Goal: Task Accomplishment & Management: Complete application form

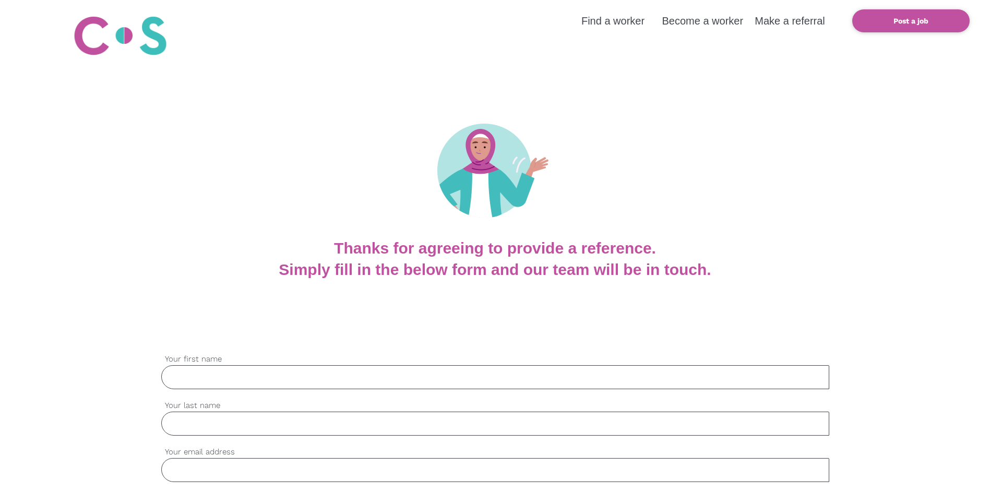
scroll to position [209, 0]
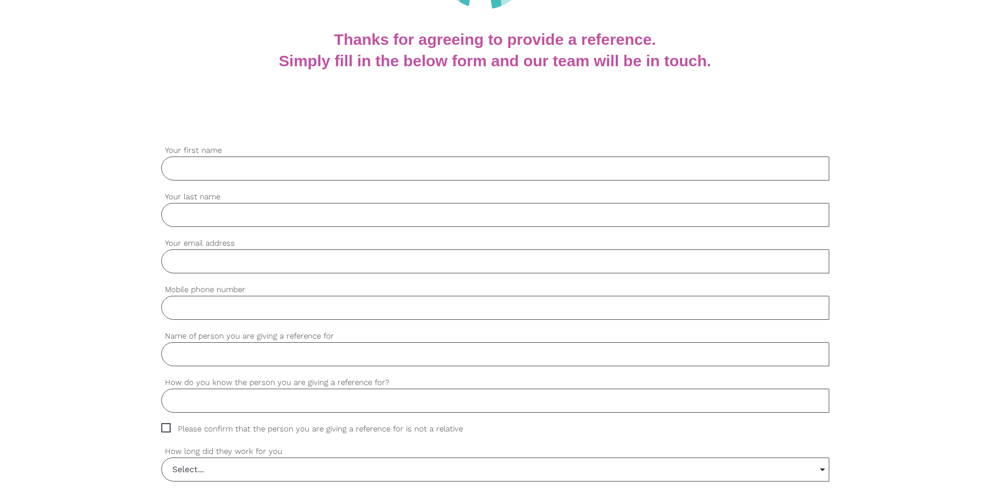
click at [211, 162] on input "Your first name" at bounding box center [495, 168] width 668 height 24
type input "Kristene"
type input "Powell"
type input "k.powell4@bluecare.org.au"
click at [224, 308] on input "Mobile phone number" at bounding box center [495, 308] width 668 height 24
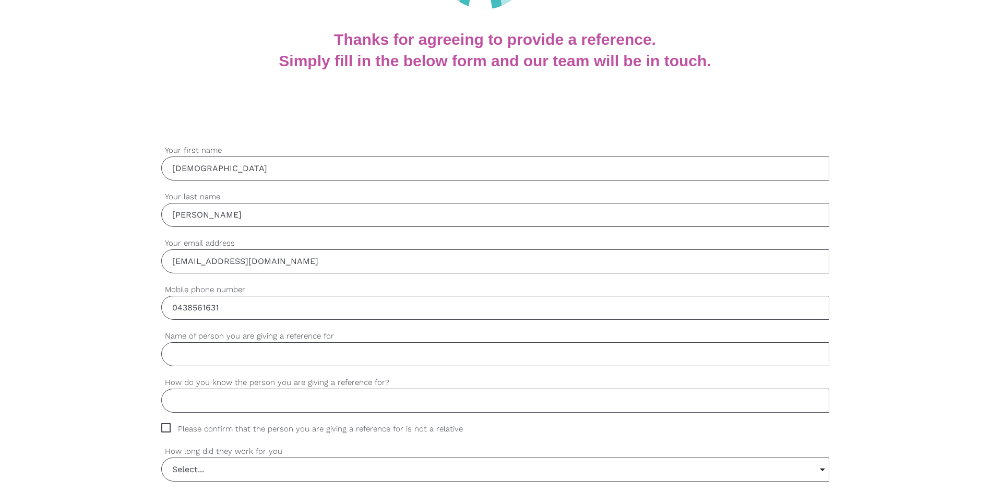
type input "0438561631"
click at [225, 355] on input "Name of person you are giving a reference for" at bounding box center [495, 354] width 668 height 24
drag, startPoint x: 171, startPoint y: 356, endPoint x: 223, endPoint y: 357, distance: 52.7
click at [223, 357] on input "Juliana" at bounding box center [495, 354] width 668 height 24
paste input "Nino Paez"
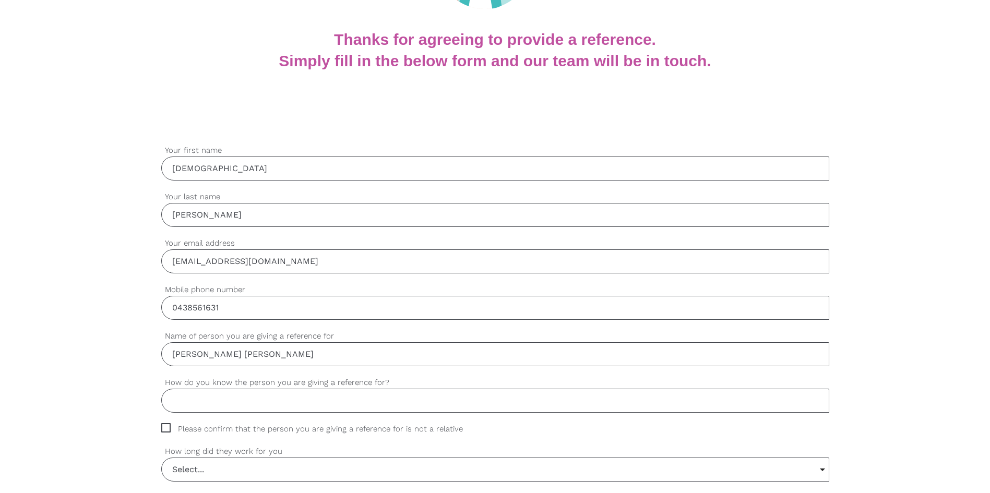
scroll to position [313, 0]
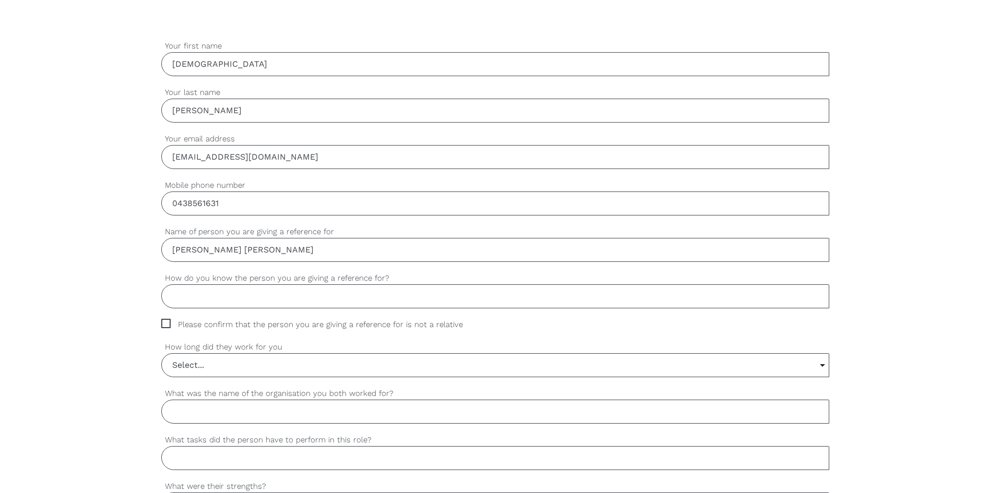
type input "Juliana Nino Paez"
click at [190, 298] on input "How do you know the person you are giving a reference for?" at bounding box center [495, 296] width 668 height 24
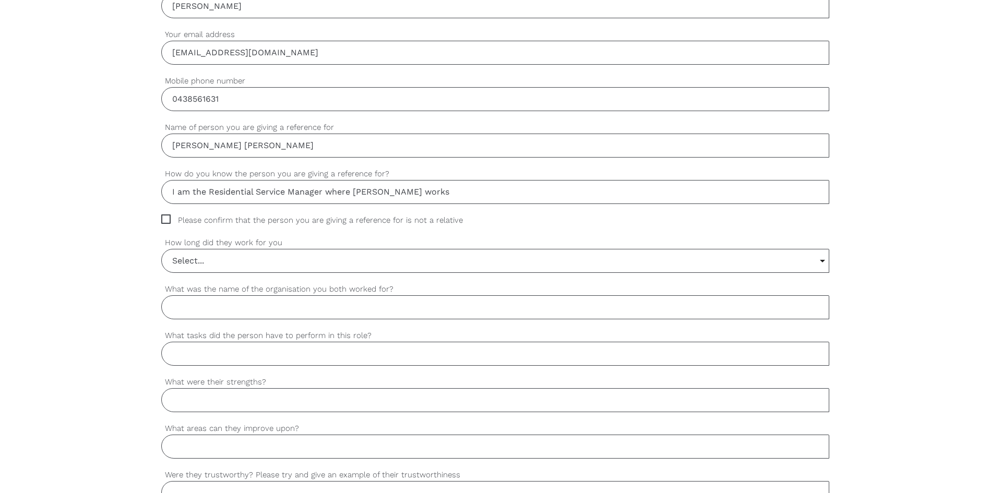
type input "I am the Residential Service Manager where Juliana works"
click at [163, 218] on span "Please confirm that the person you are giving a reference for is not a relative" at bounding box center [321, 220] width 321 height 12
click at [163, 218] on input "Please confirm that the person you are giving a reference for is not a relative" at bounding box center [164, 217] width 7 height 7
checkbox input "true"
click at [242, 259] on input "Select..." at bounding box center [495, 260] width 667 height 23
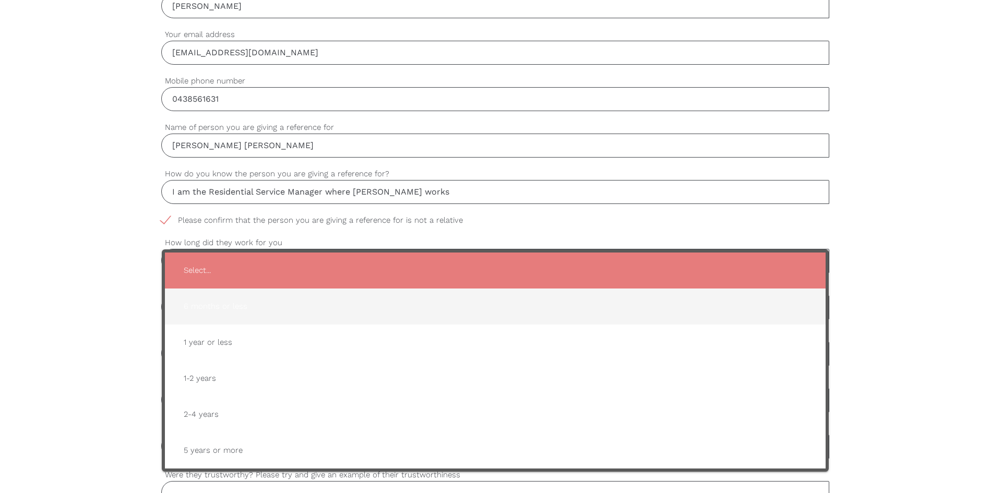
click at [237, 307] on span "6 months or less" at bounding box center [495, 307] width 640 height 26
type input "6 months or less"
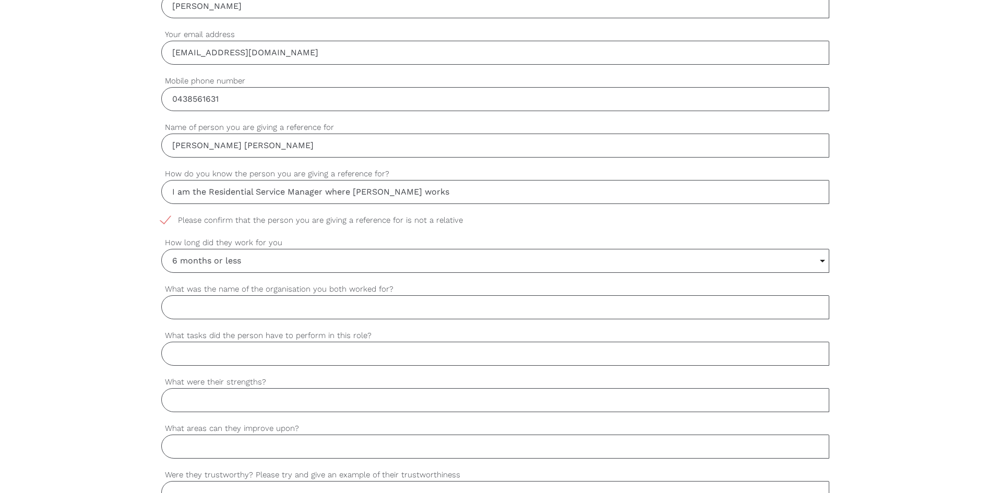
scroll to position [469, 0]
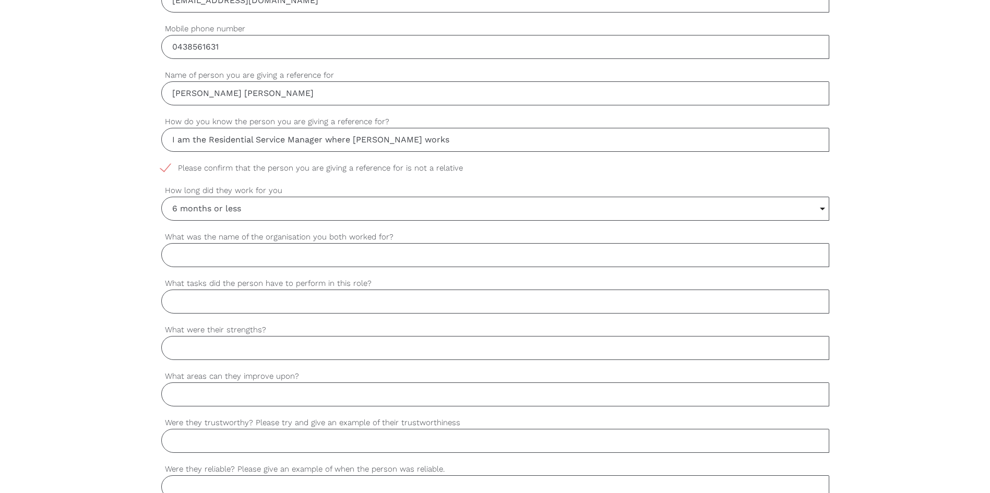
click at [192, 258] on input "What was the name of the organisation you both worked for?" at bounding box center [495, 255] width 668 height 24
type input "BlueCare Talleyhaven"
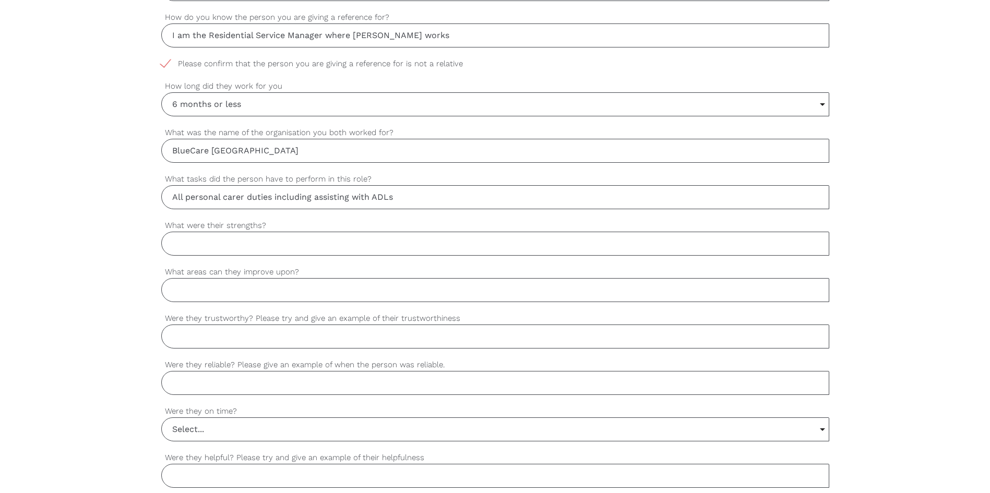
type input "All personal carer duties including assisting with ADLs"
click at [218, 236] on input "What were their strengths?" at bounding box center [495, 244] width 668 height 24
type input "Person centred, friendly"
click at [218, 288] on input "What areas can they improve upon?" at bounding box center [495, 290] width 668 height 24
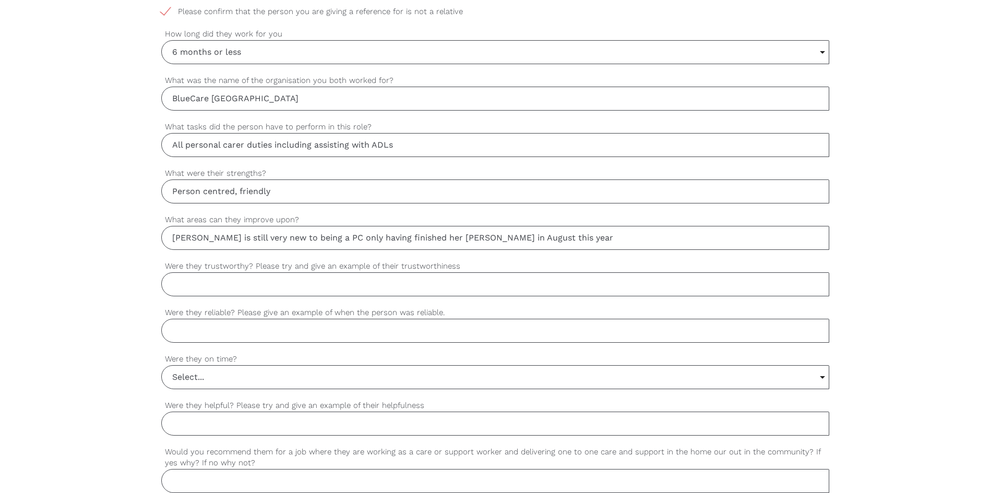
type input "Juliana is still very new to being a PC only having finished her Cert III in Au…"
click at [236, 285] on input "Were they trustworthy? Please try and give an example of their trustworthiness" at bounding box center [495, 284] width 668 height 24
type input "Yes"
click at [215, 328] on input "Were they reliable? Please give an example of when the person was reliable." at bounding box center [495, 331] width 668 height 24
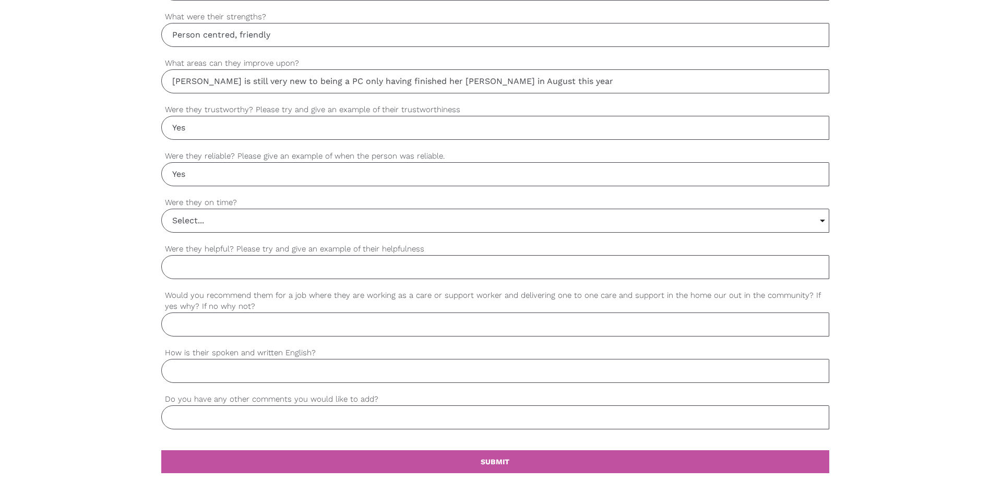
type input "Yes"
click at [208, 225] on input "Select..." at bounding box center [495, 220] width 667 height 23
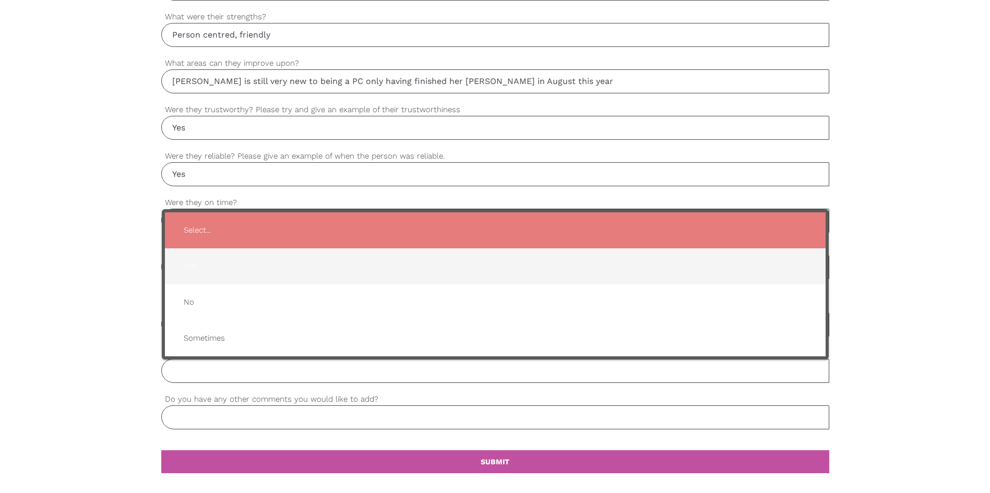
click at [216, 267] on span "Yes" at bounding box center [495, 267] width 640 height 26
type input "Yes"
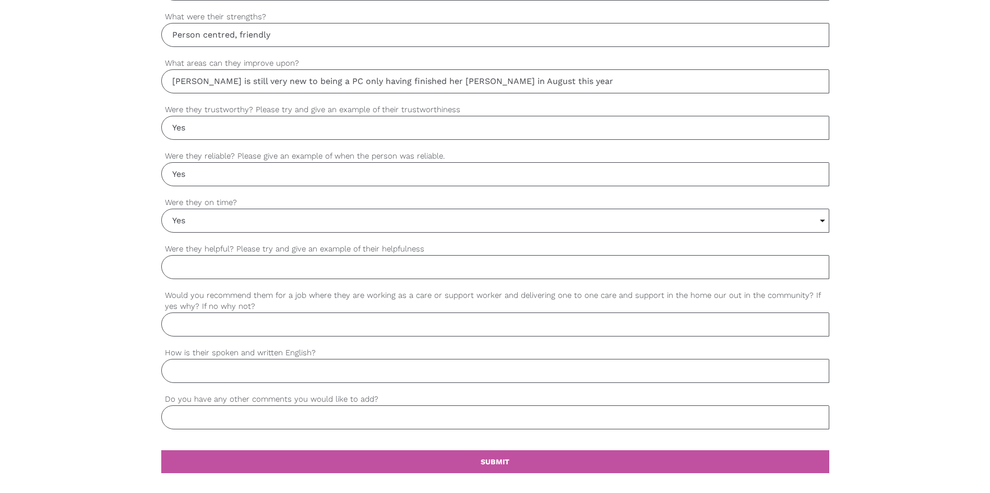
click at [209, 266] on input "Were they helpful? Please try and give an example of their helpfulness" at bounding box center [495, 267] width 668 height 24
type input "Yes - Juliana is always willing to help our residents and her co-workers"
click at [188, 328] on input "Would you recommend them for a job where they are working as a care or support …" at bounding box center [495, 324] width 668 height 24
type input "Yes"
click at [203, 373] on input "How is their spoken and written English?" at bounding box center [495, 371] width 668 height 24
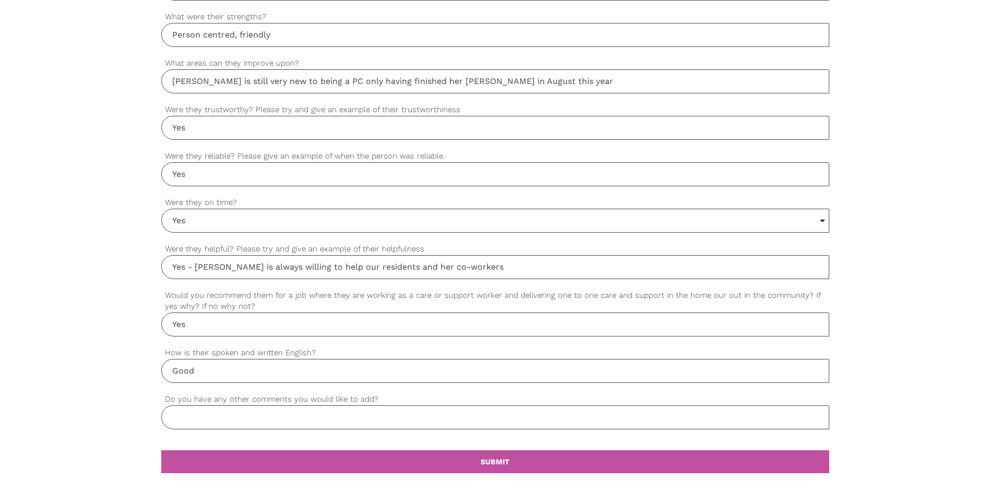
scroll to position [835, 0]
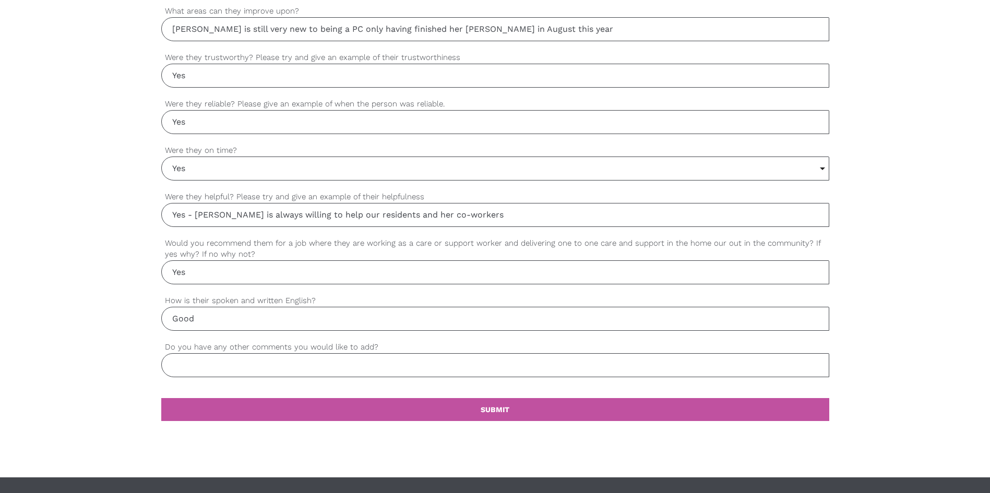
type input "Good"
click at [197, 369] on input "Do you have any other comments you would like to add?" at bounding box center [495, 365] width 668 height 24
type input "Juliana is on a visa"
click at [536, 407] on link "settings SUBMIT" at bounding box center [495, 409] width 668 height 23
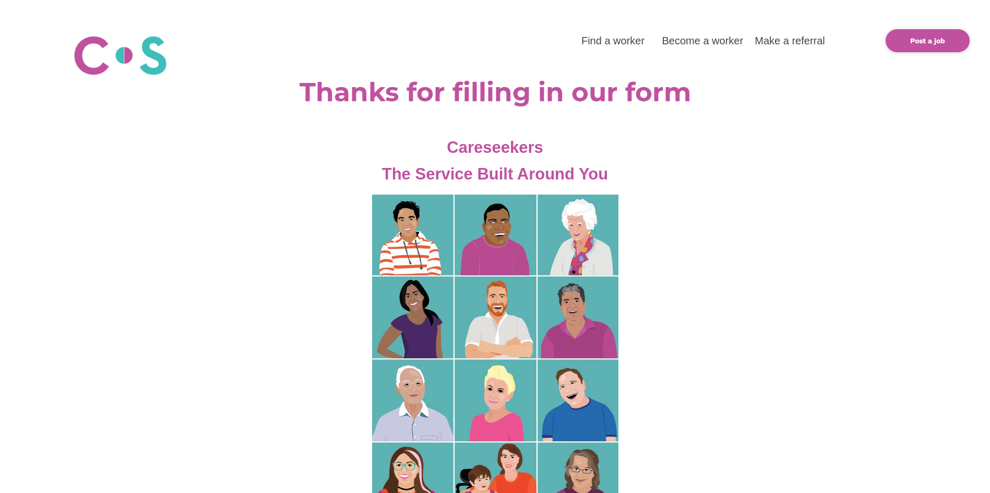
scroll to position [52, 0]
